Goal: Obtain resource: Obtain resource

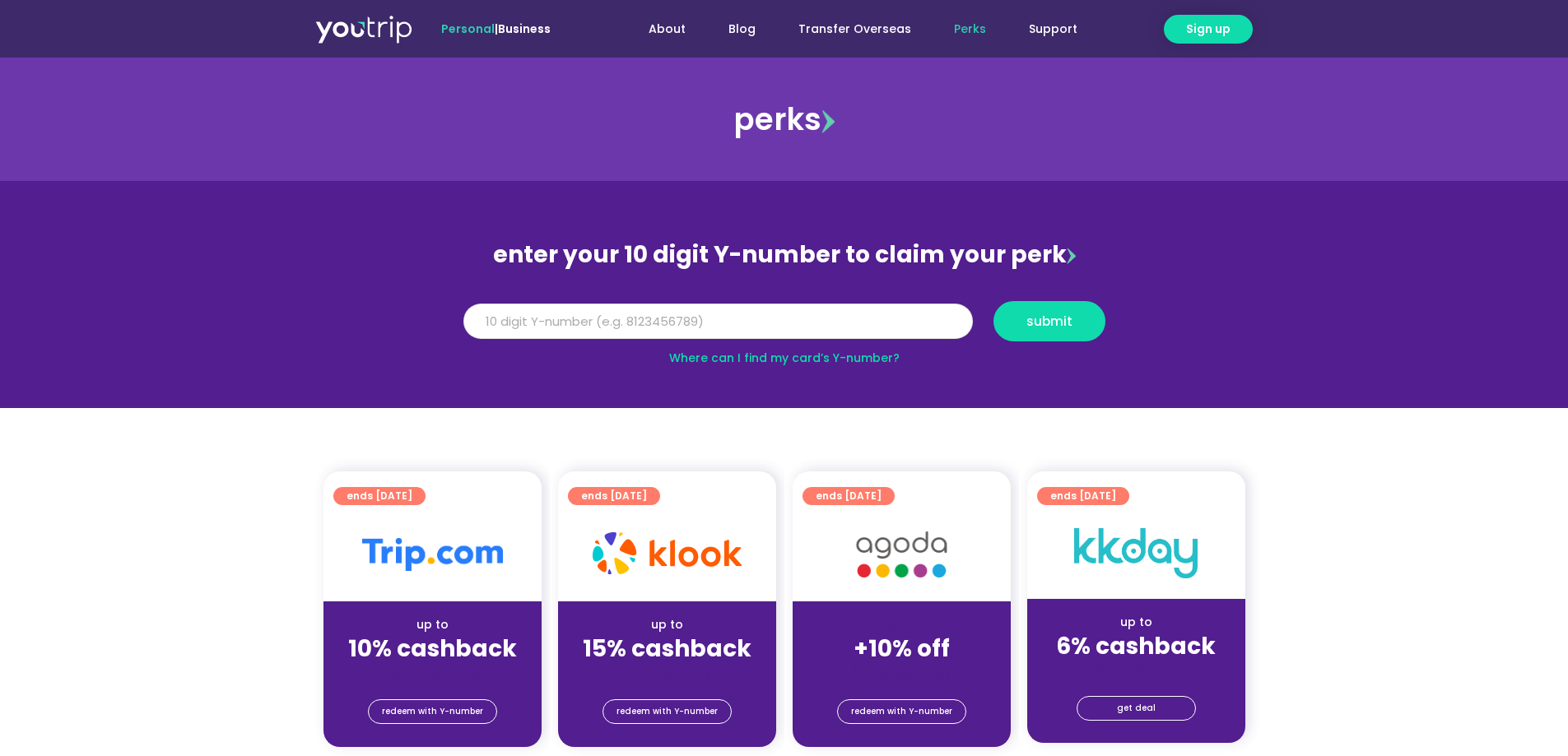
click at [501, 310] on input "Y Number" at bounding box center [718, 321] width 509 height 36
type input "8172125639"
click at [1055, 307] on button "submit" at bounding box center [1050, 321] width 112 height 40
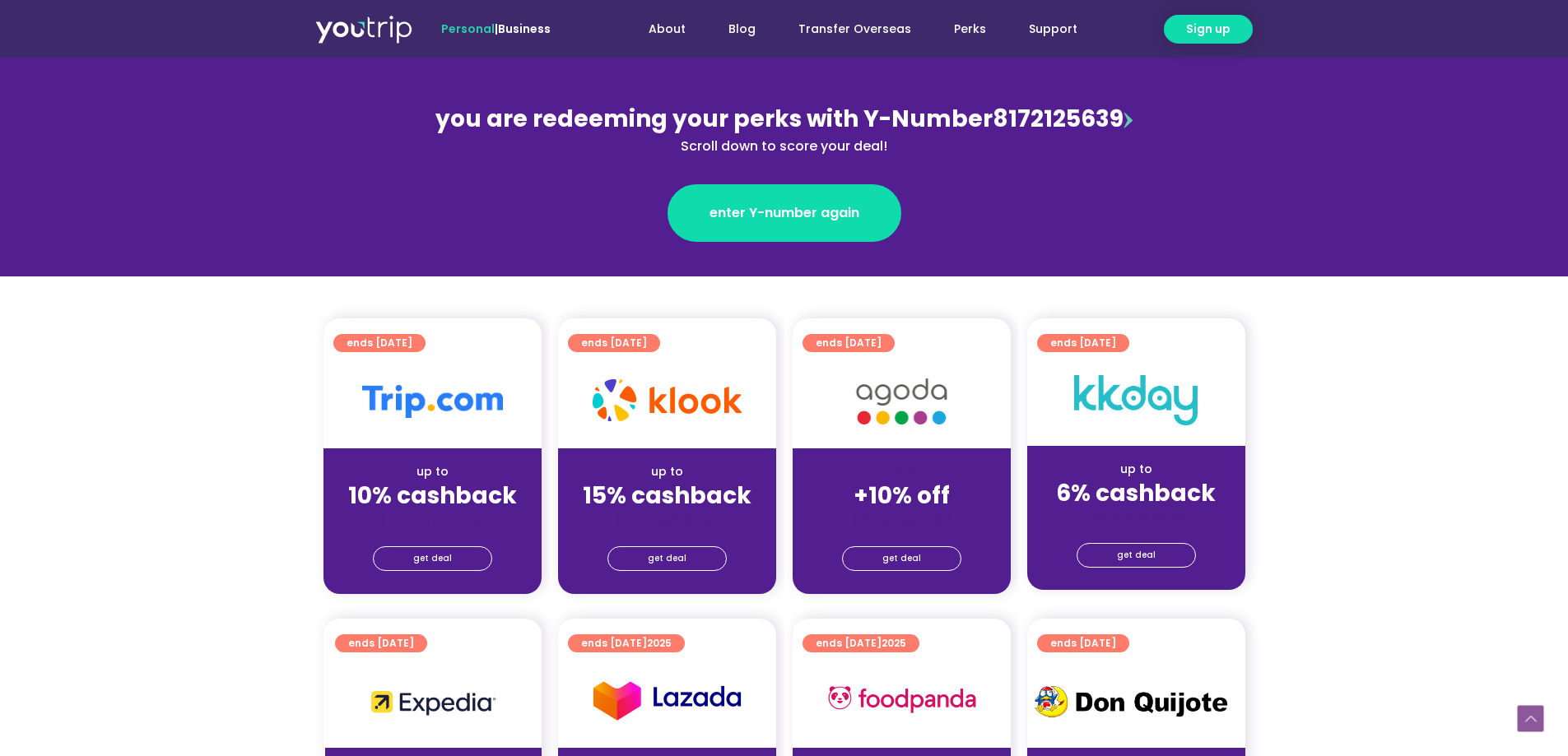
scroll to position [330, 0]
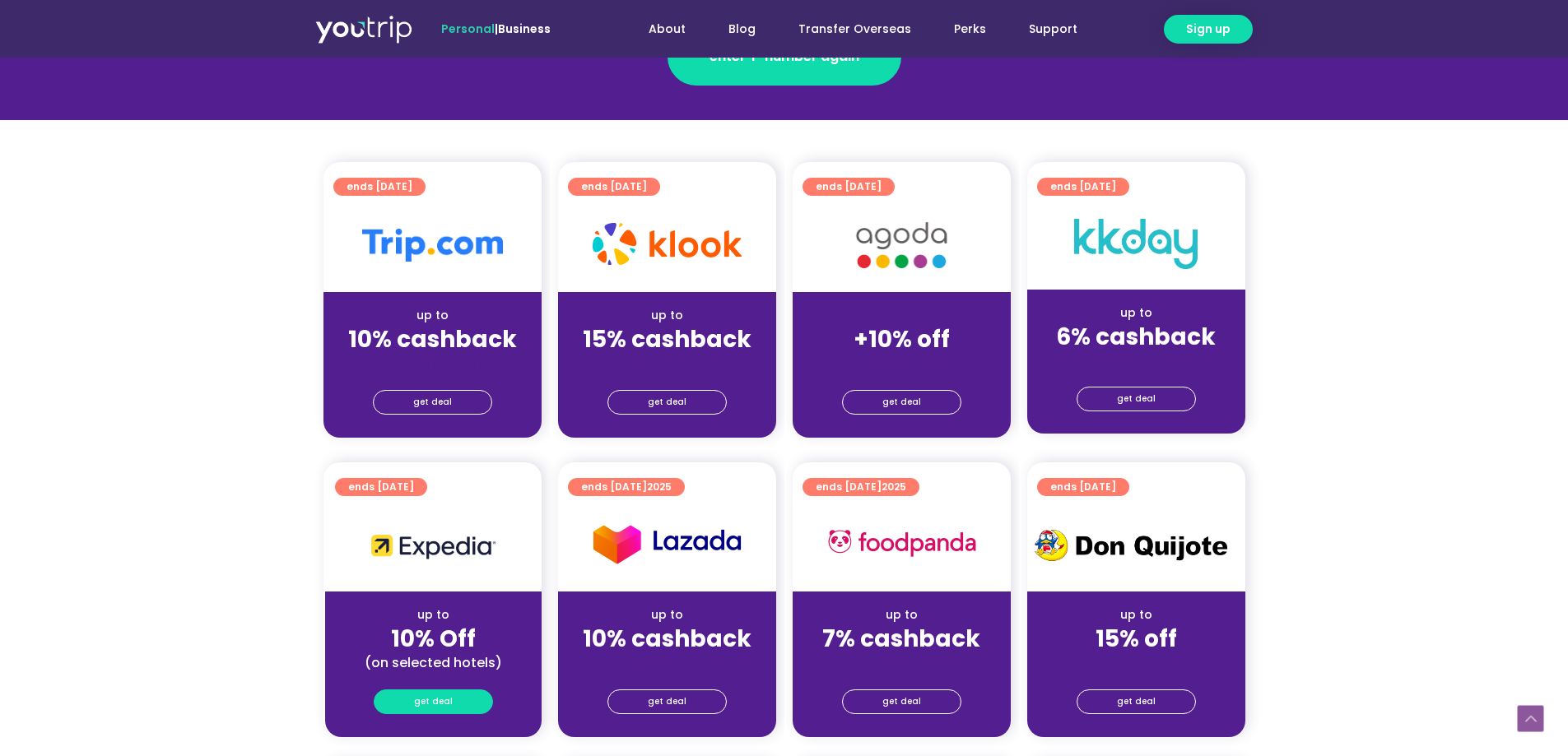
click at [459, 707] on link "get deal" at bounding box center [433, 701] width 120 height 24
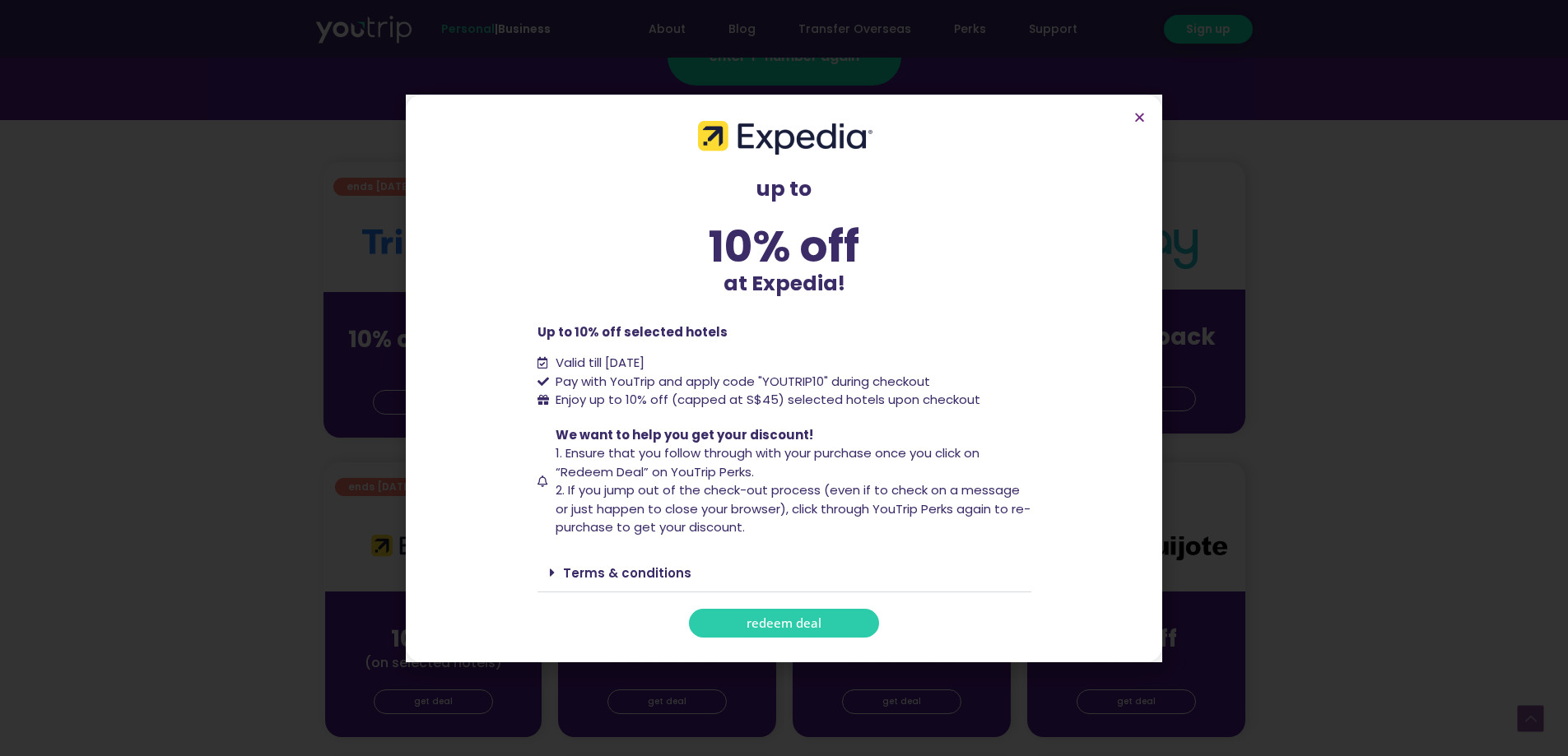
click at [797, 624] on span "redeem deal" at bounding box center [784, 623] width 75 height 13
